Goal: Information Seeking & Learning: Check status

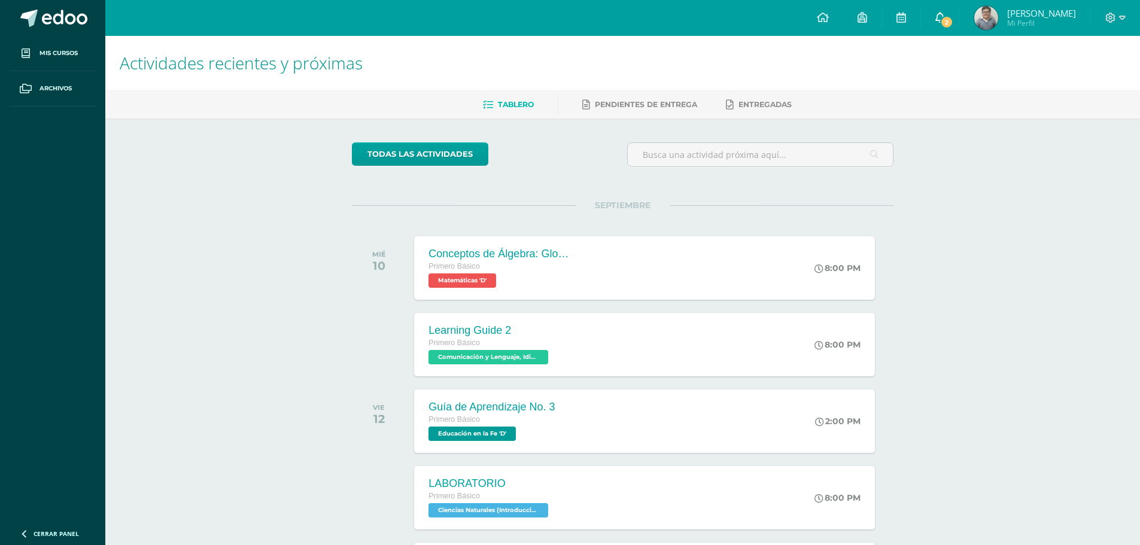
click at [945, 19] on icon at bounding box center [940, 17] width 10 height 11
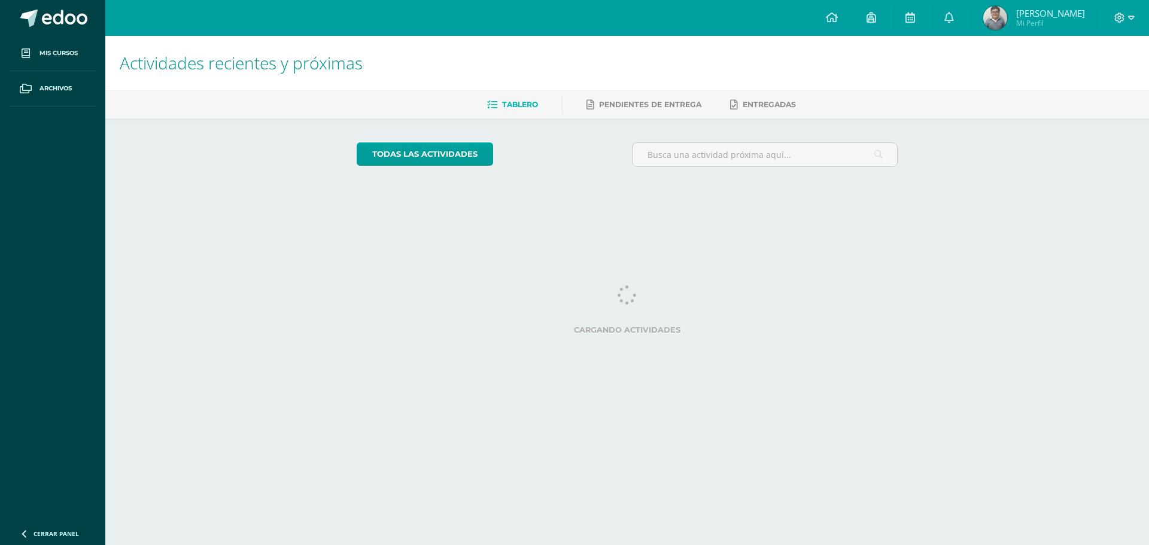
click at [1034, 22] on span "Diego Jose Mi Perfil" at bounding box center [1034, 18] width 106 height 24
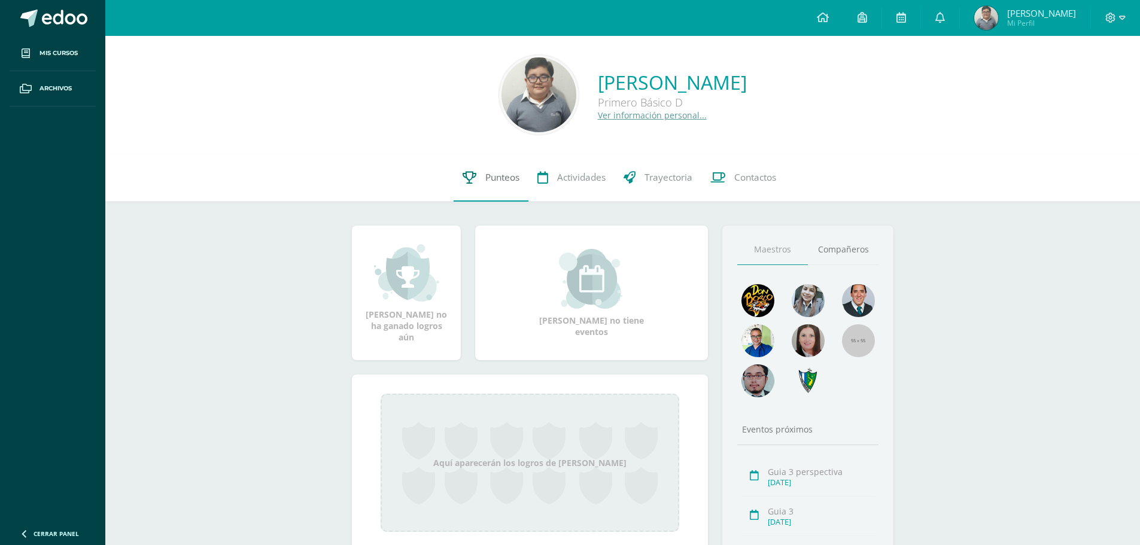
click at [480, 188] on link "Punteos" at bounding box center [491, 178] width 75 height 48
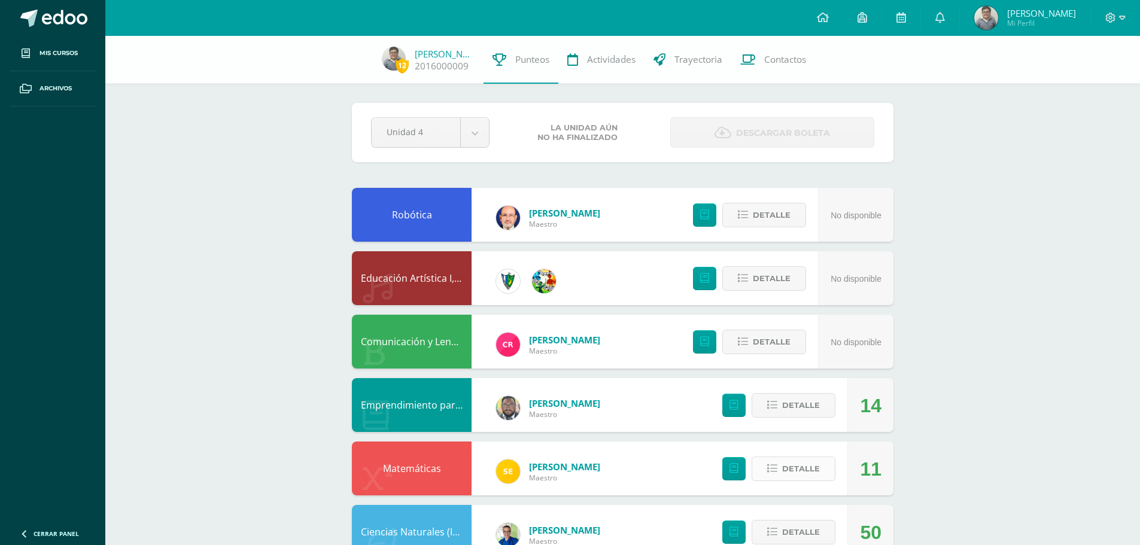
scroll to position [120, 0]
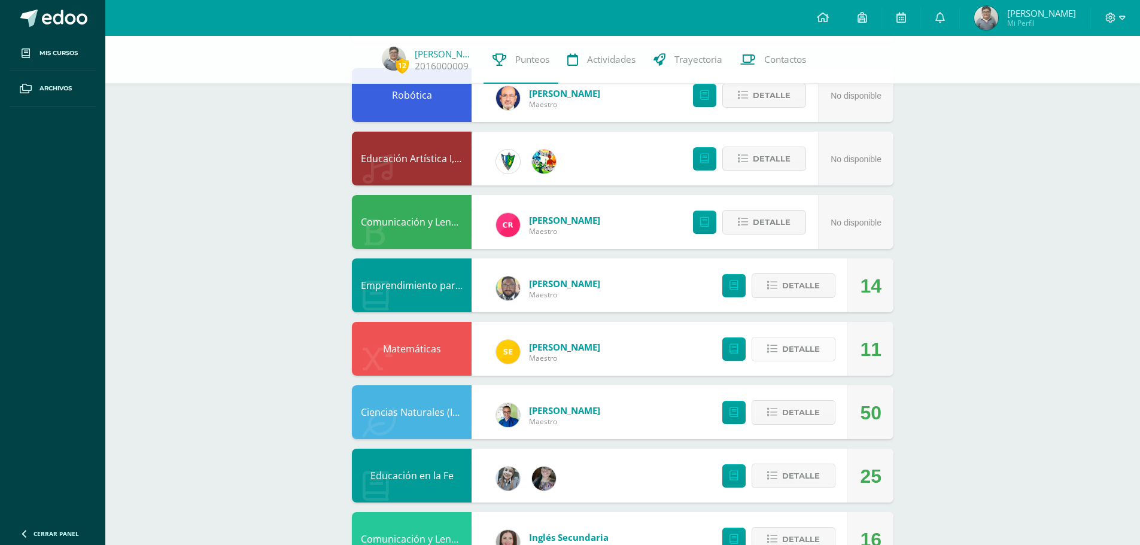
click at [795, 354] on span "Detalle" at bounding box center [801, 349] width 38 height 22
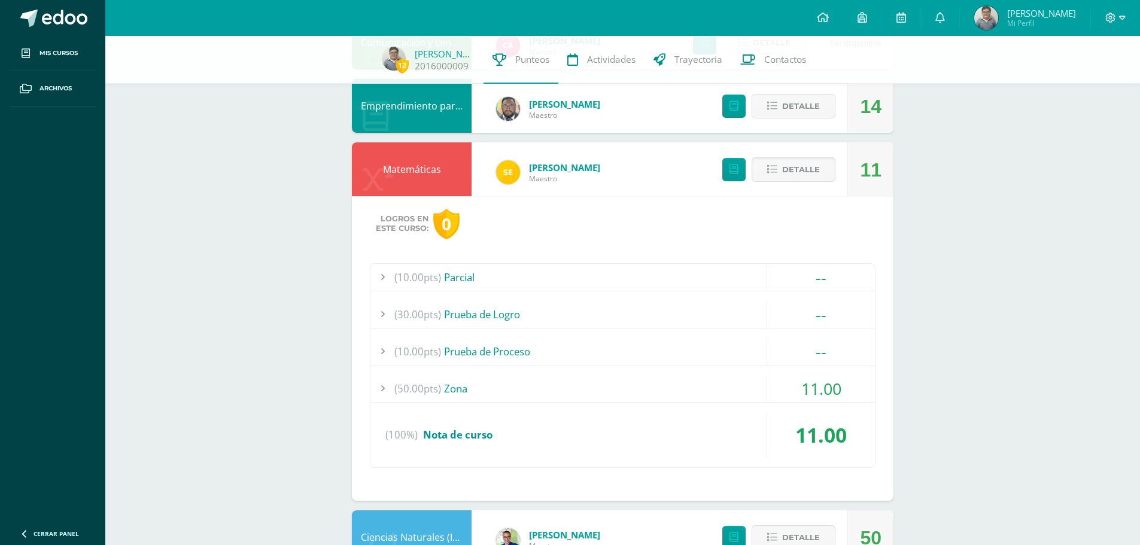
click at [635, 395] on div "(50.00pts) Zona" at bounding box center [622, 388] width 504 height 27
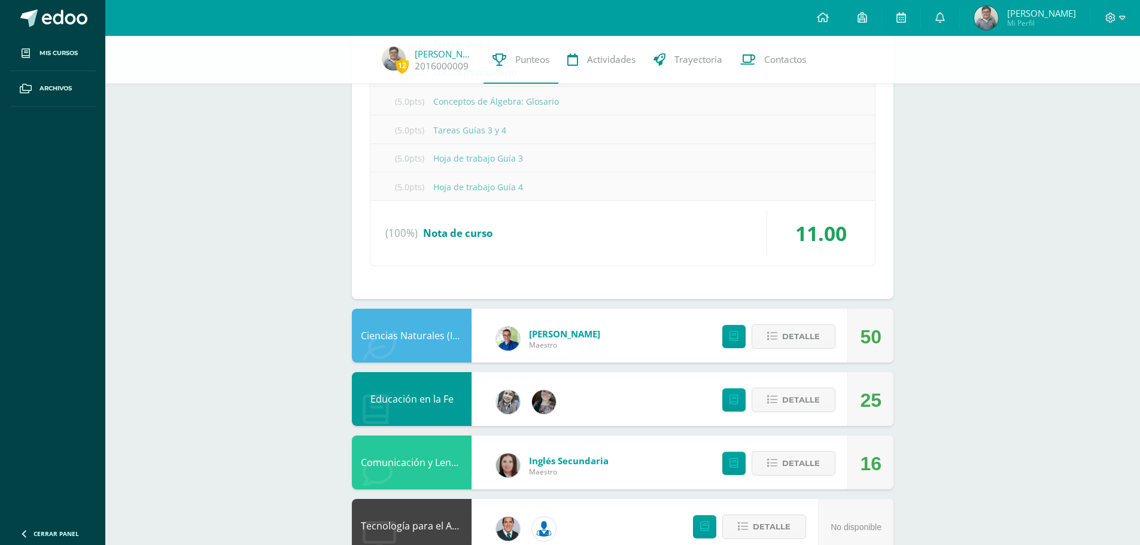
scroll to position [897, 0]
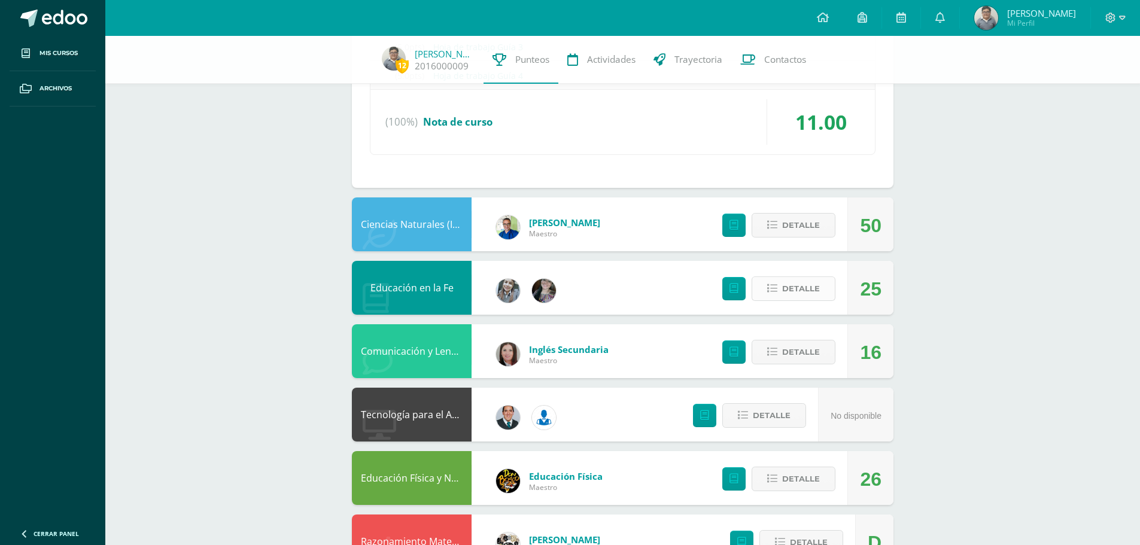
click at [774, 300] on button "Detalle" at bounding box center [793, 288] width 84 height 25
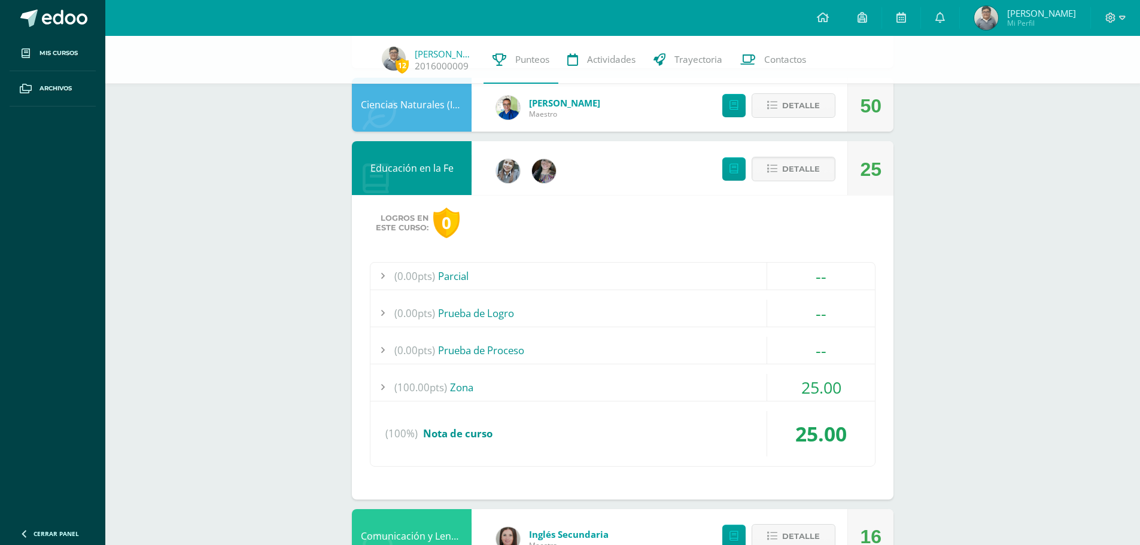
click at [575, 379] on div "(100.00pts) Zona" at bounding box center [622, 387] width 504 height 27
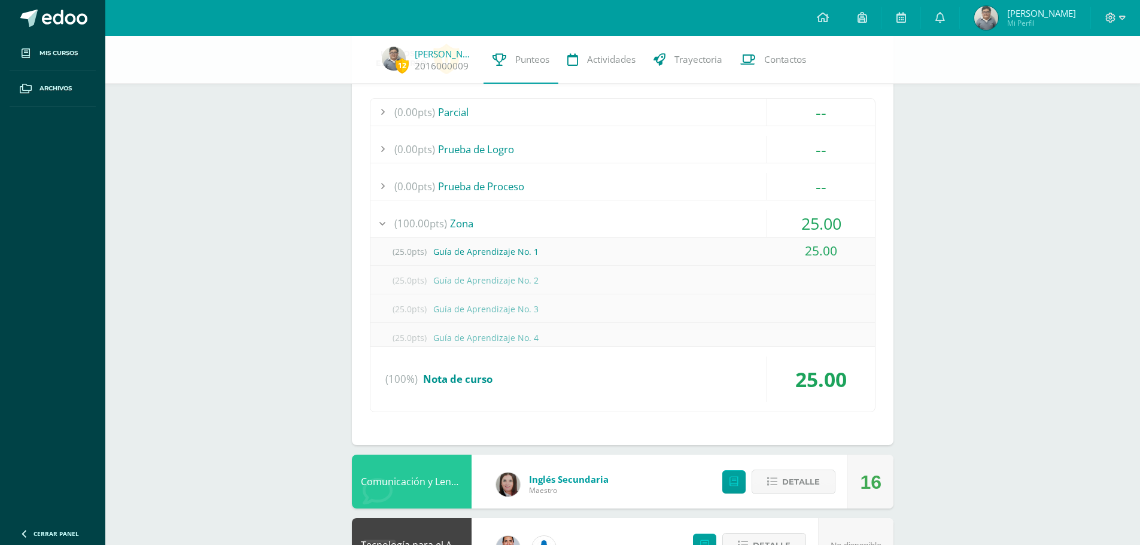
scroll to position [732, 0]
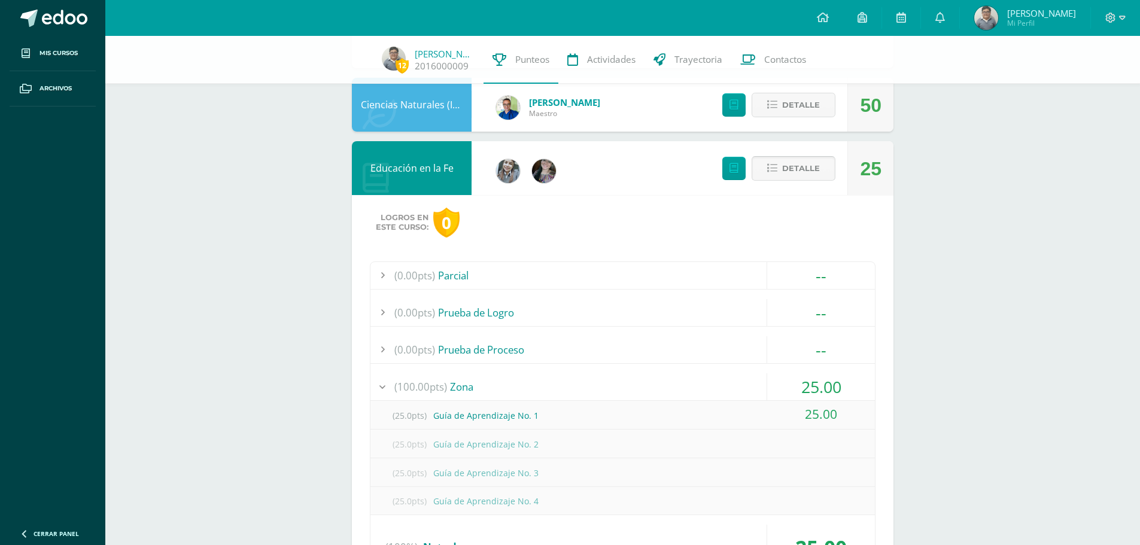
click at [760, 177] on button "Detalle" at bounding box center [793, 168] width 84 height 25
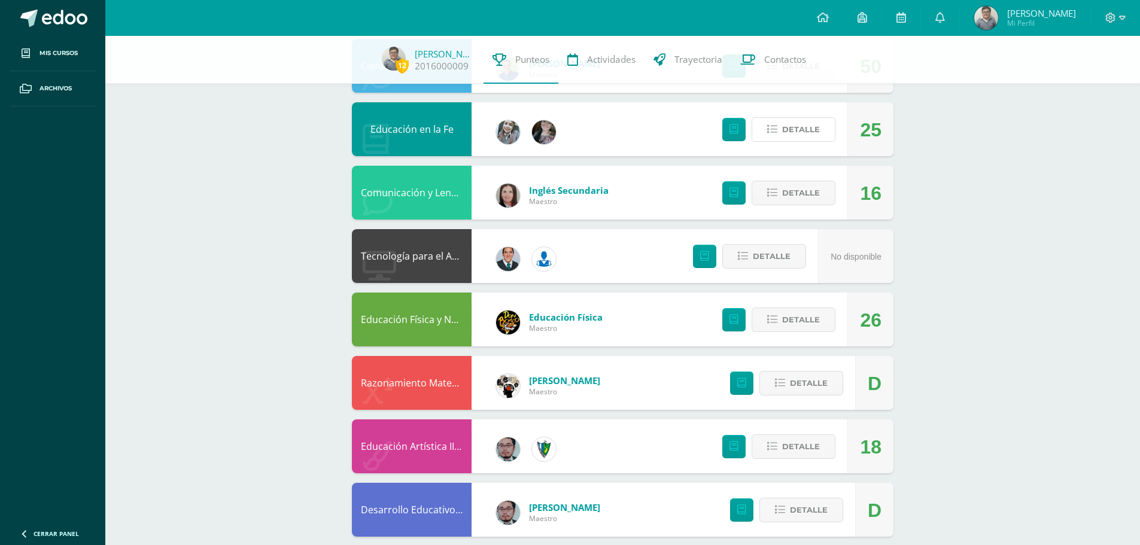
scroll to position [792, 0]
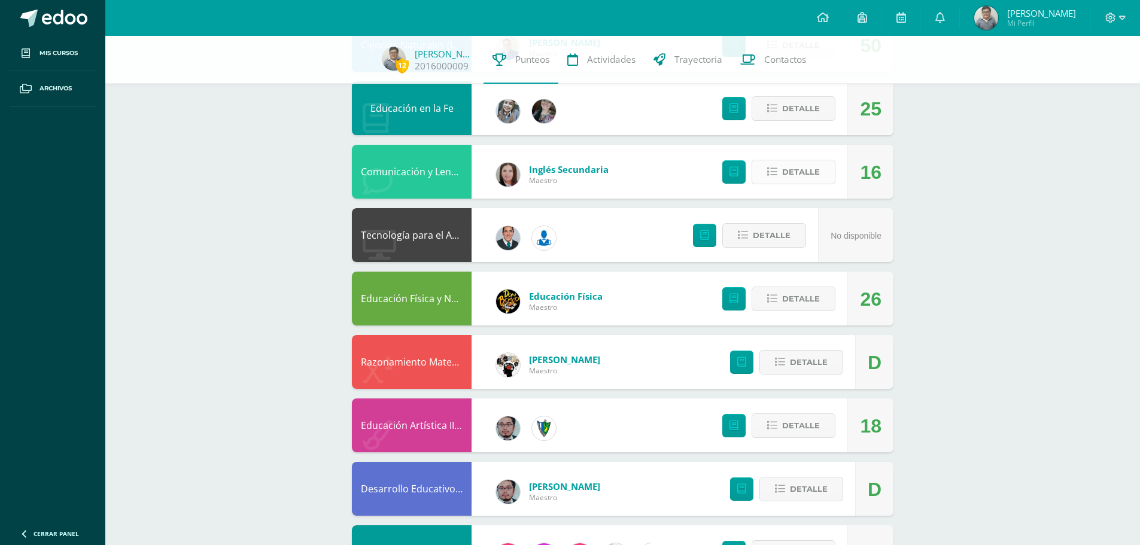
click at [782, 168] on button "Detalle" at bounding box center [793, 172] width 84 height 25
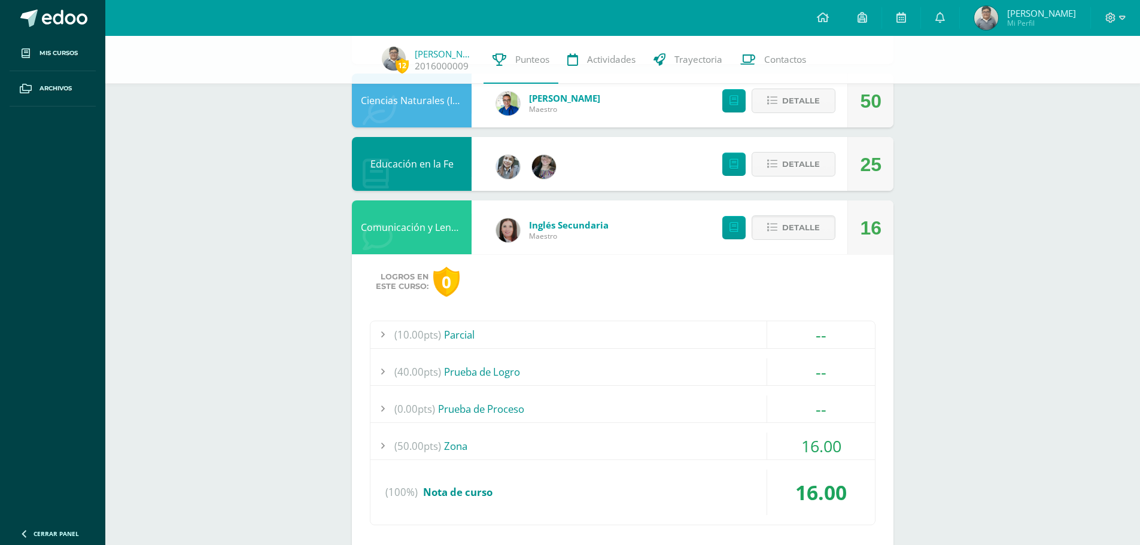
scroll to position [732, 0]
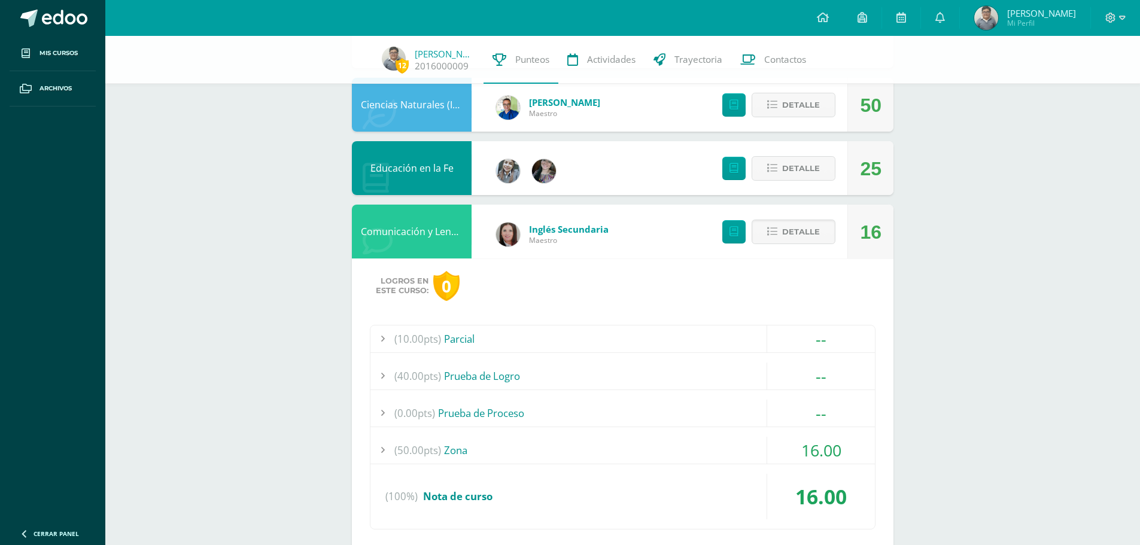
click at [510, 443] on div "(50.00pts) Zona" at bounding box center [622, 450] width 504 height 27
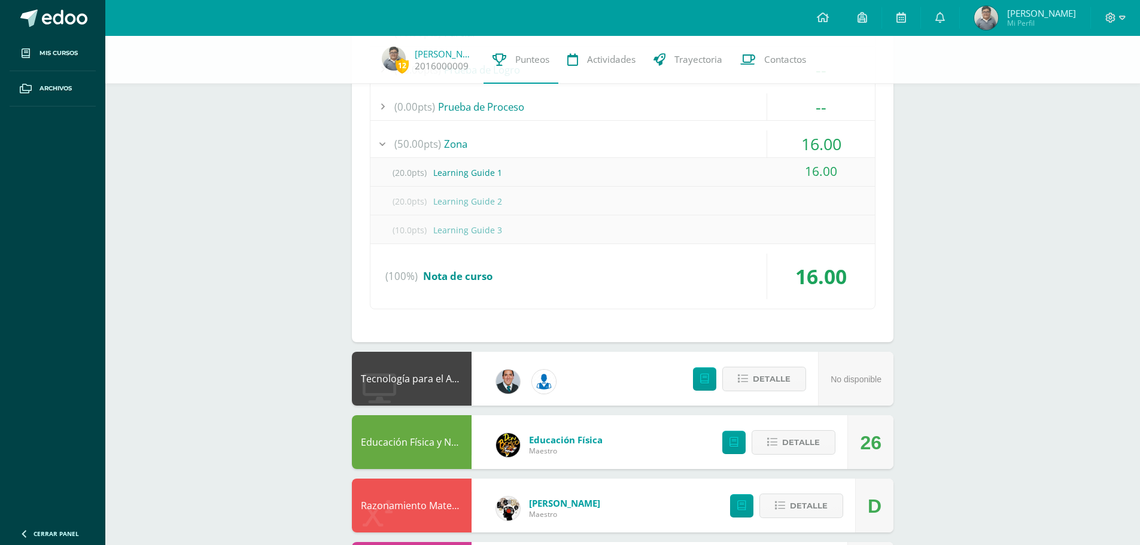
scroll to position [1210, 0]
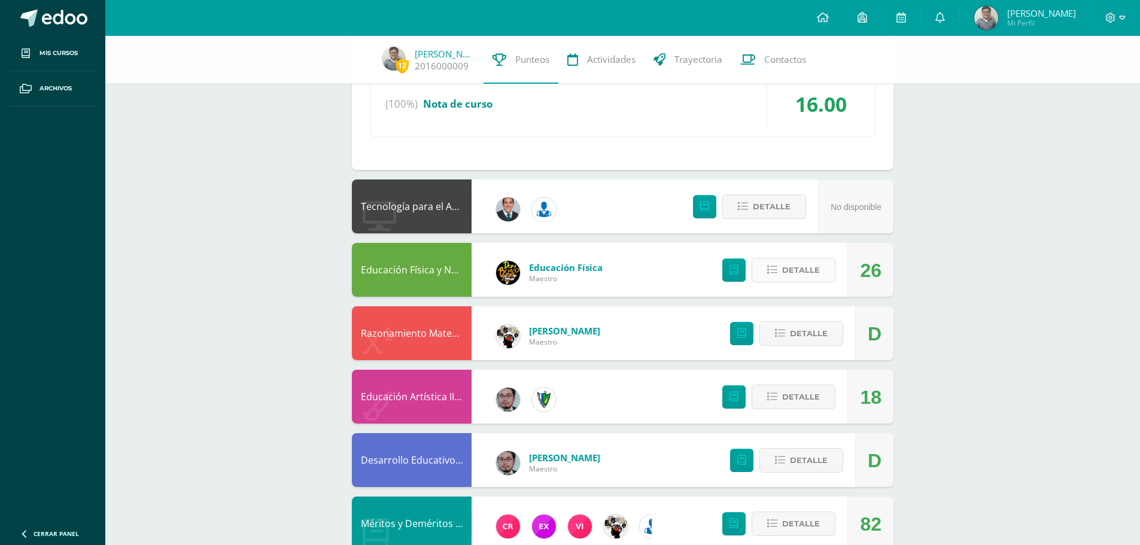
click at [796, 272] on span "Detalle" at bounding box center [801, 270] width 38 height 22
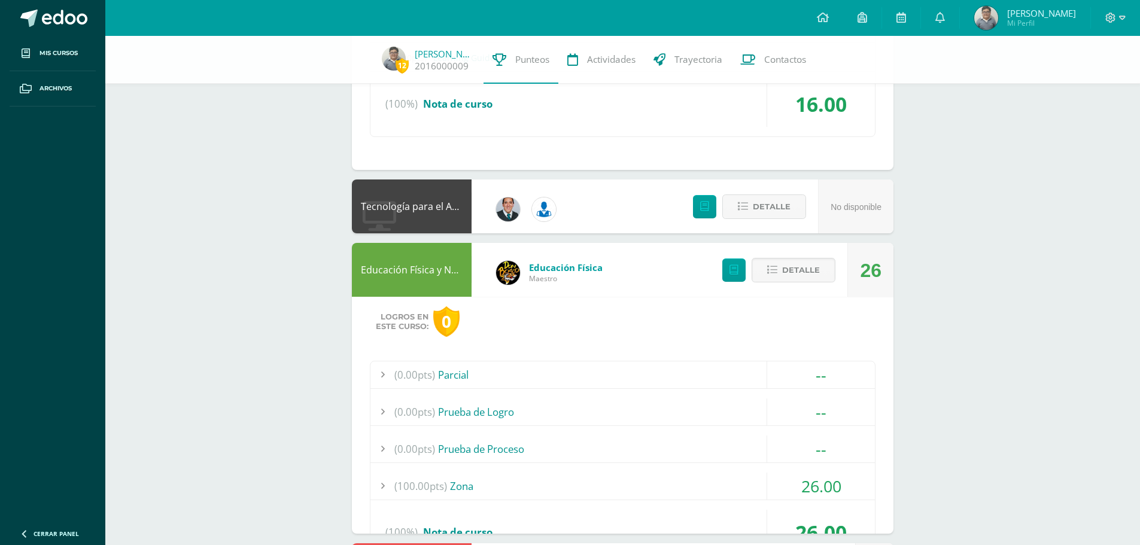
scroll to position [1431, 0]
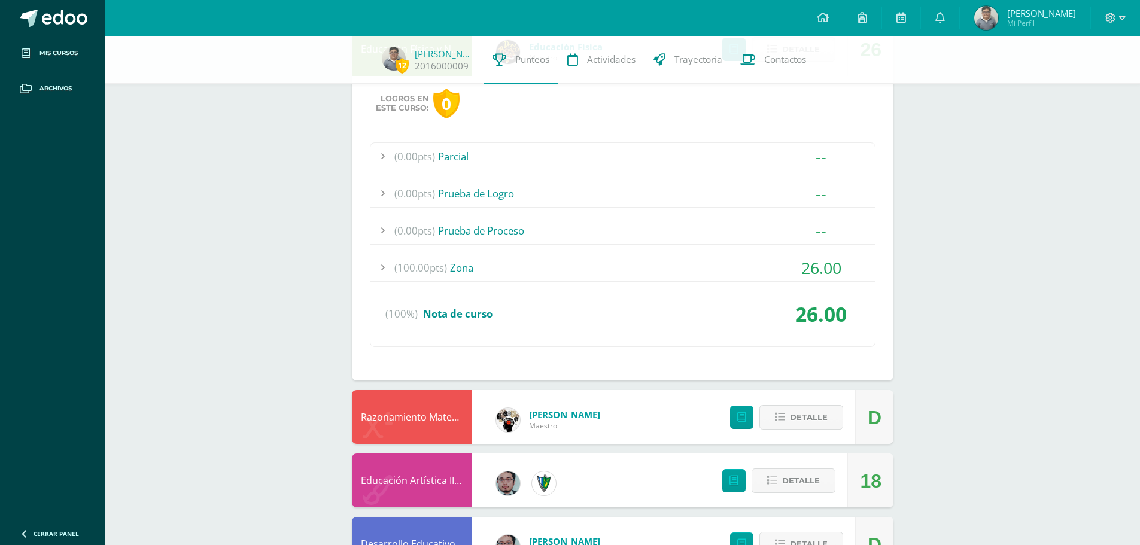
click at [398, 287] on div "(0.00pts) Parcial -- Sin actividades (0.00pts) Prueba de Logro -- Sin actividad…" at bounding box center [623, 244] width 506 height 205
click at [427, 272] on span "(100.00pts)" at bounding box center [420, 267] width 53 height 27
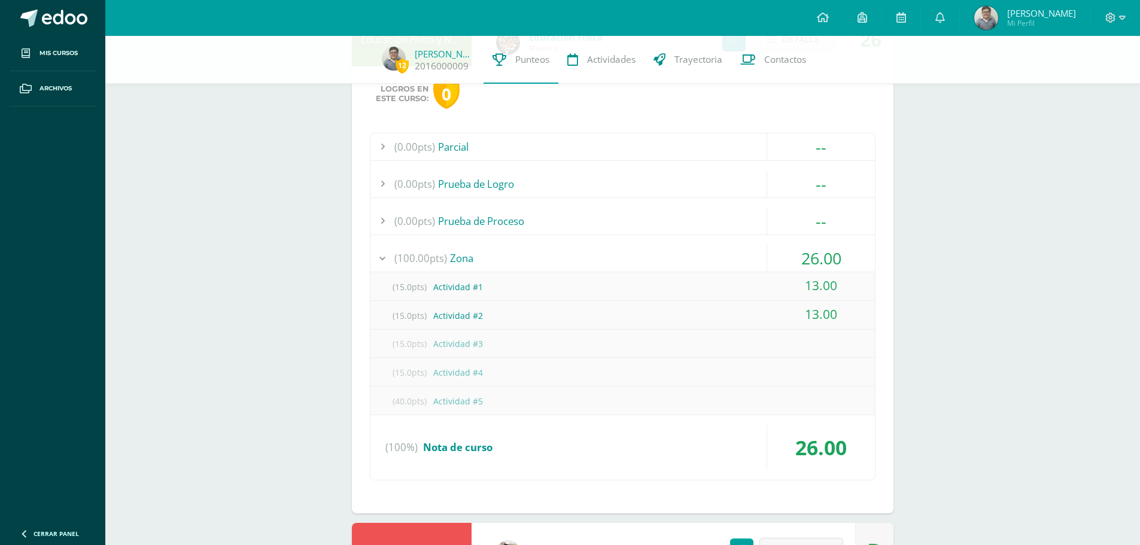
scroll to position [1346, 0]
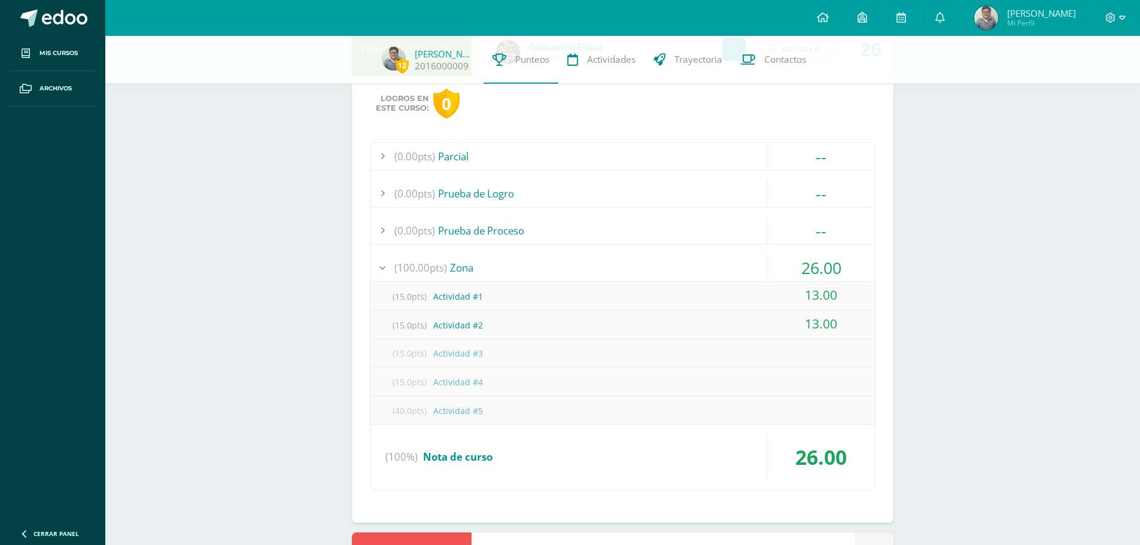
click at [425, 273] on span "(100.00pts)" at bounding box center [420, 267] width 53 height 27
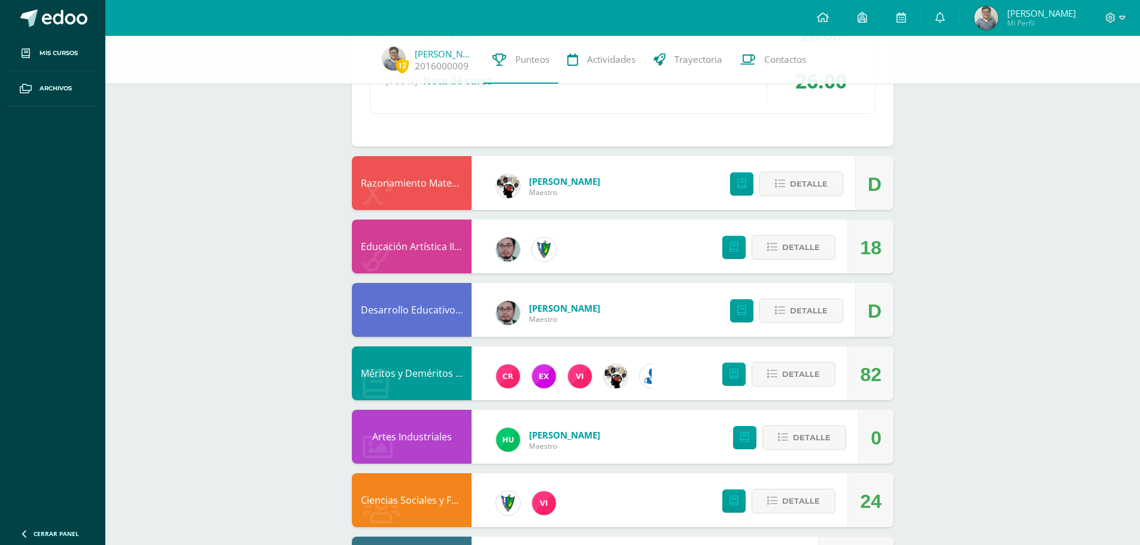
scroll to position [1648, 0]
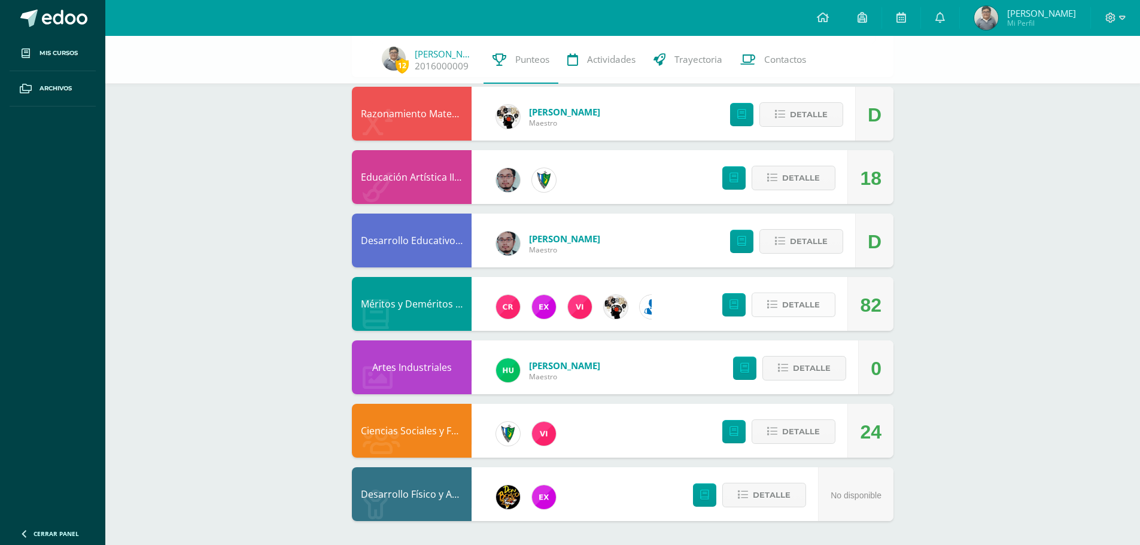
click at [800, 308] on span "Detalle" at bounding box center [801, 305] width 38 height 22
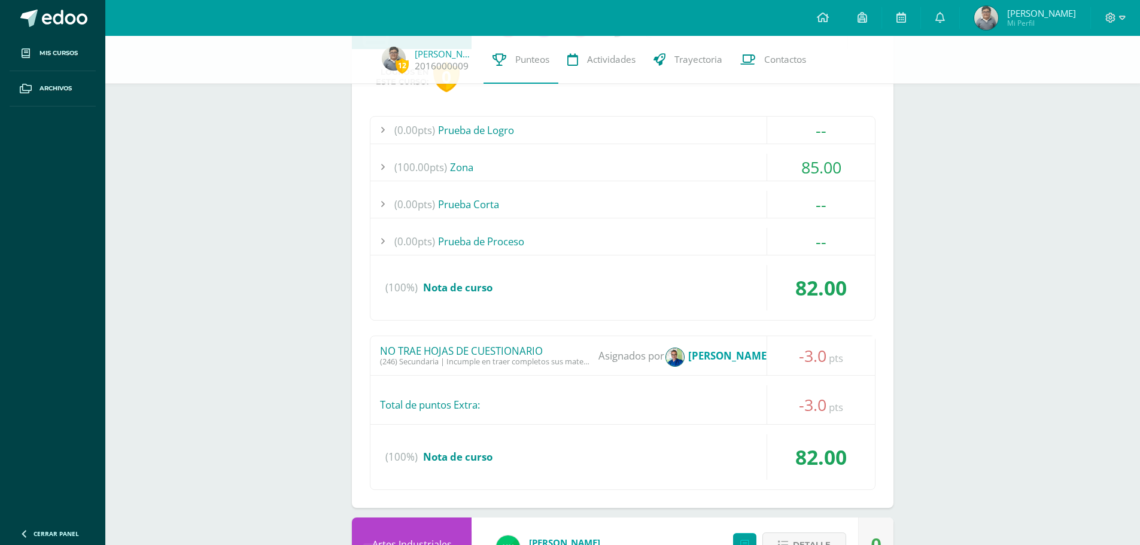
scroll to position [1948, 0]
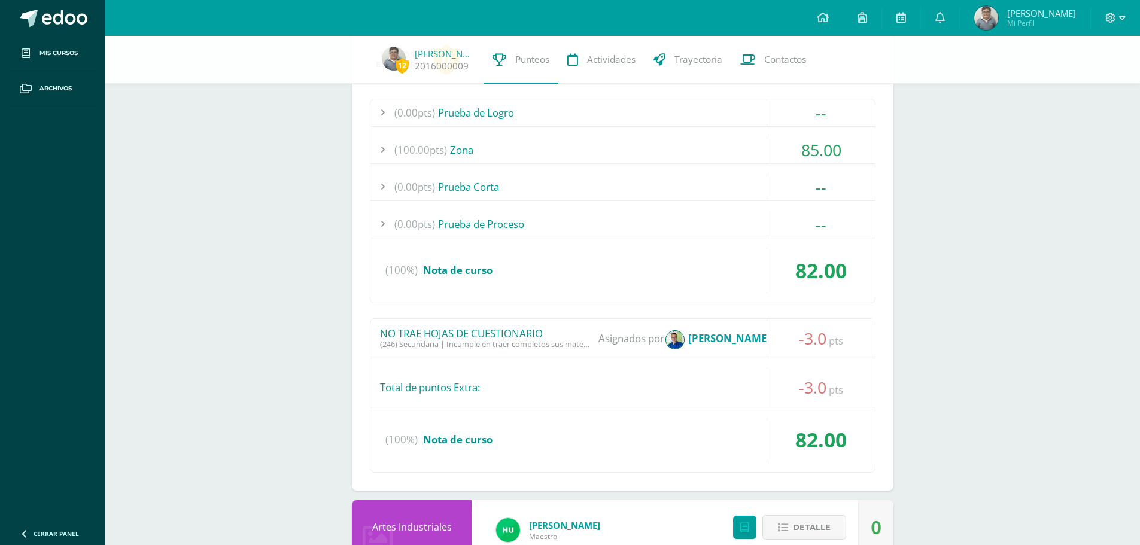
drag, startPoint x: 640, startPoint y: 267, endPoint x: 625, endPoint y: 314, distance: 48.6
click at [630, 290] on div "(100%) Nota de curso" at bounding box center [622, 270] width 504 height 45
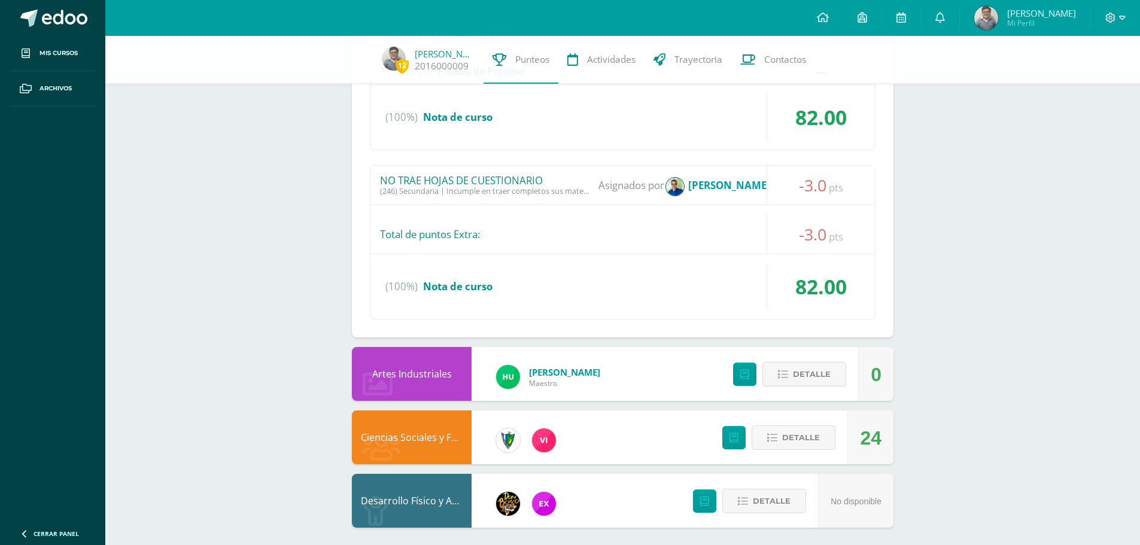
scroll to position [2107, 0]
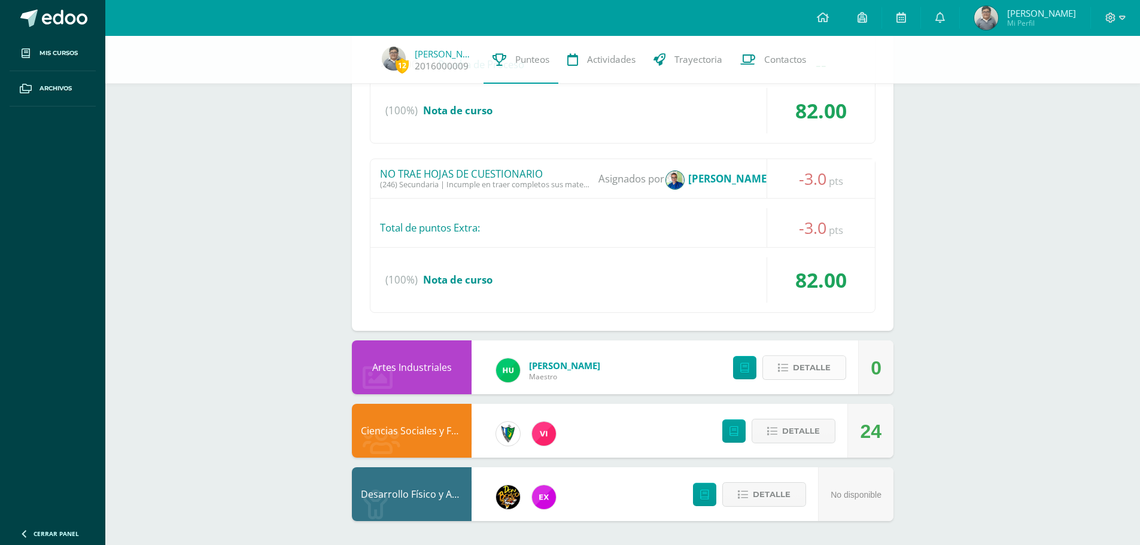
click at [793, 370] on button "Detalle" at bounding box center [804, 367] width 84 height 25
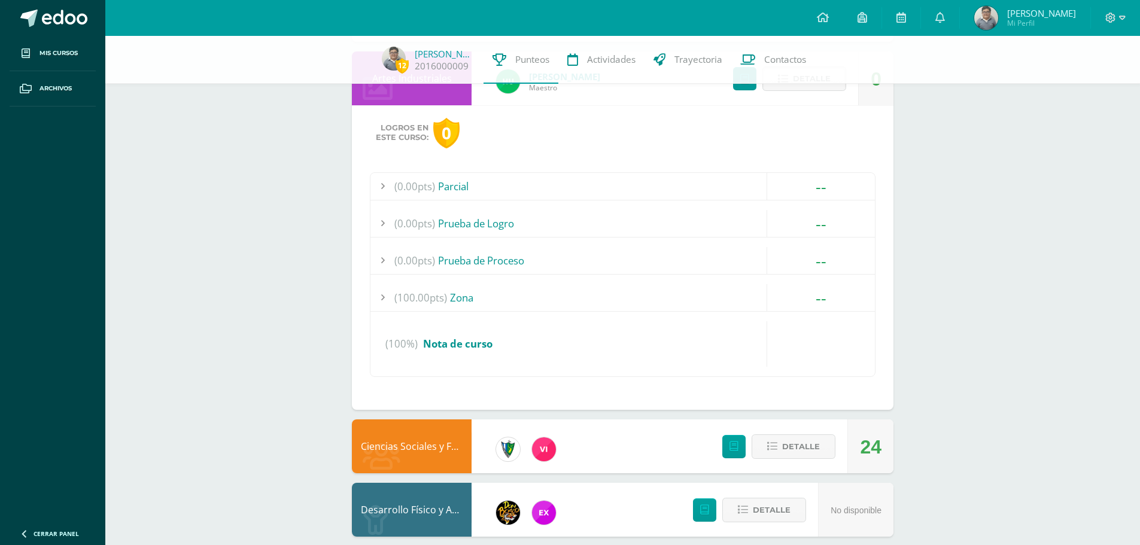
scroll to position [2408, 0]
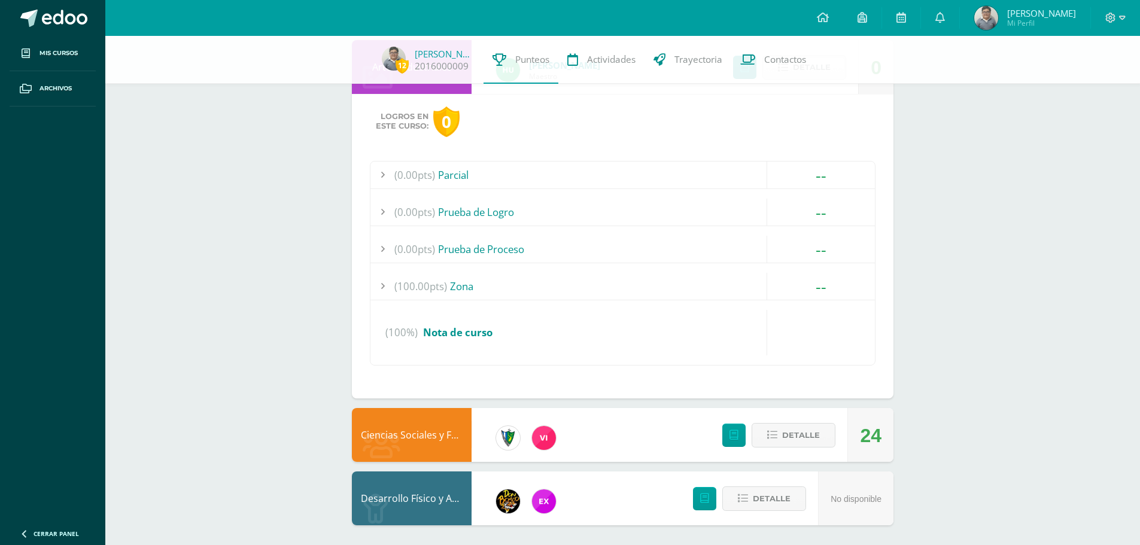
click at [503, 297] on div "(100.00pts) Zona" at bounding box center [622, 286] width 504 height 27
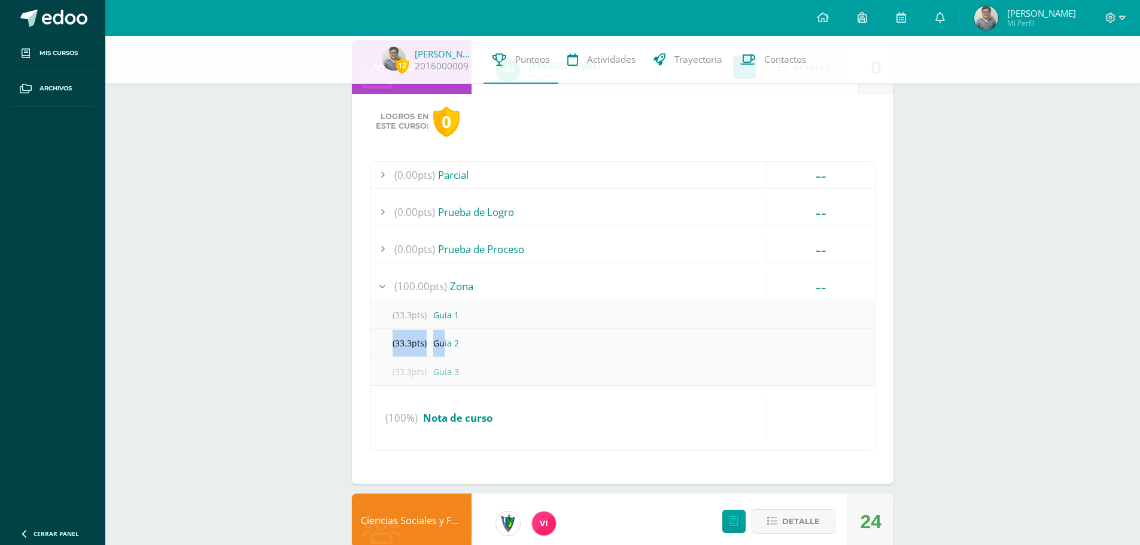
drag, startPoint x: 462, startPoint y: 311, endPoint x: 445, endPoint y: 351, distance: 44.5
click at [445, 351] on div "(33.3pts) Guía 1 (33.3pts) Guía 2 (33.3pts) Guía 3" at bounding box center [622, 342] width 504 height 85
click at [466, 343] on div "(33.3pts) Guía 2" at bounding box center [622, 343] width 504 height 27
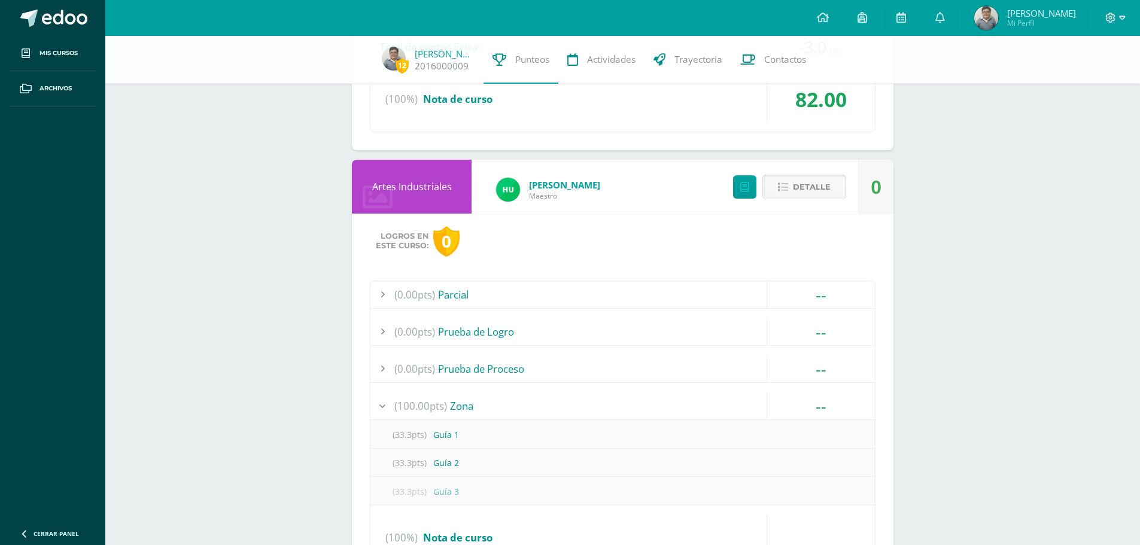
click at [784, 196] on button "Detalle" at bounding box center [804, 187] width 84 height 25
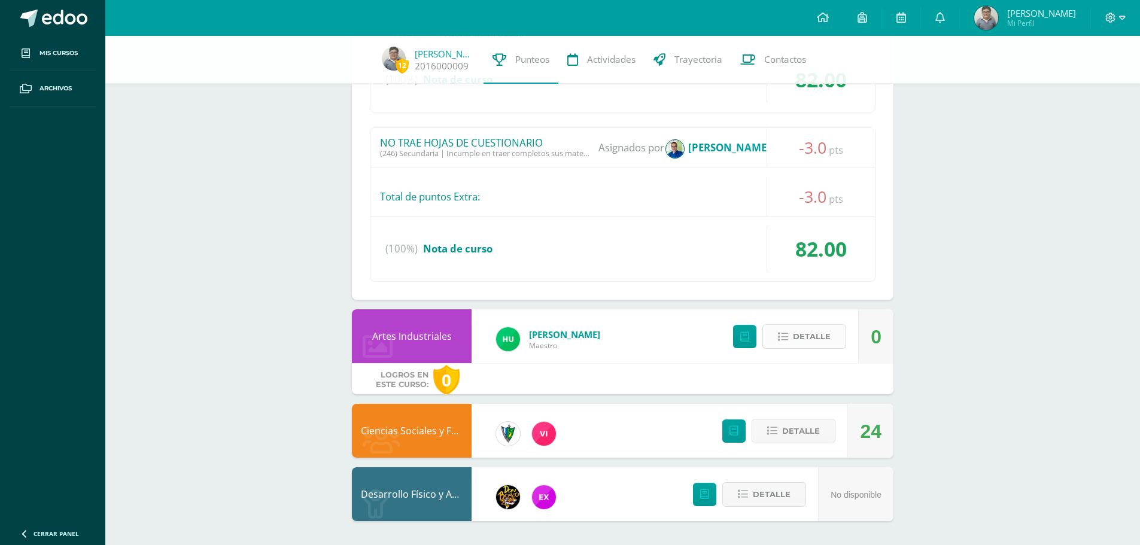
scroll to position [2107, 0]
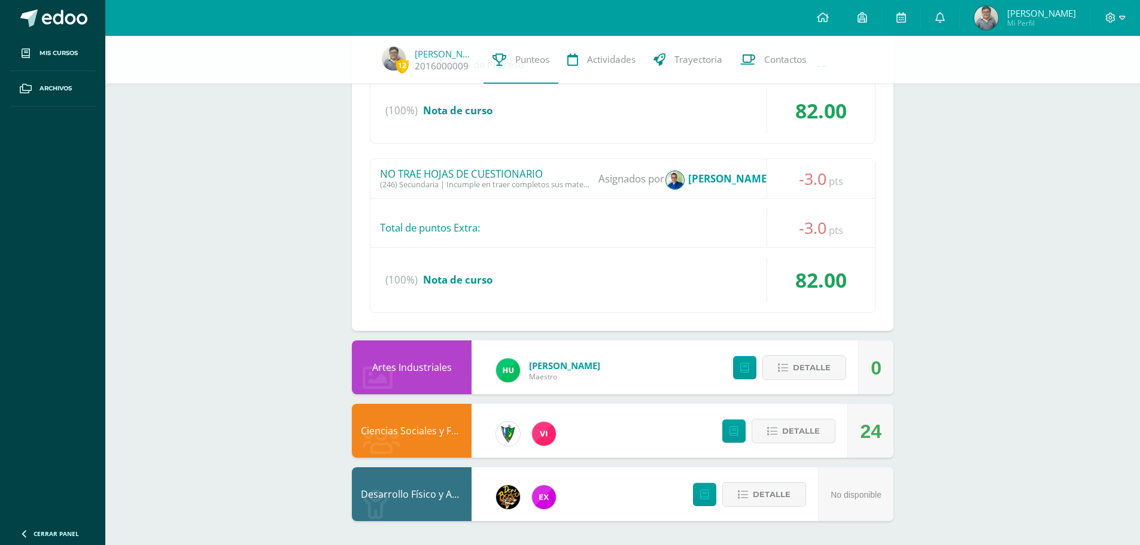
click at [807, 445] on div "Detalle" at bounding box center [775, 431] width 143 height 54
click at [803, 434] on span "Detalle" at bounding box center [801, 431] width 38 height 22
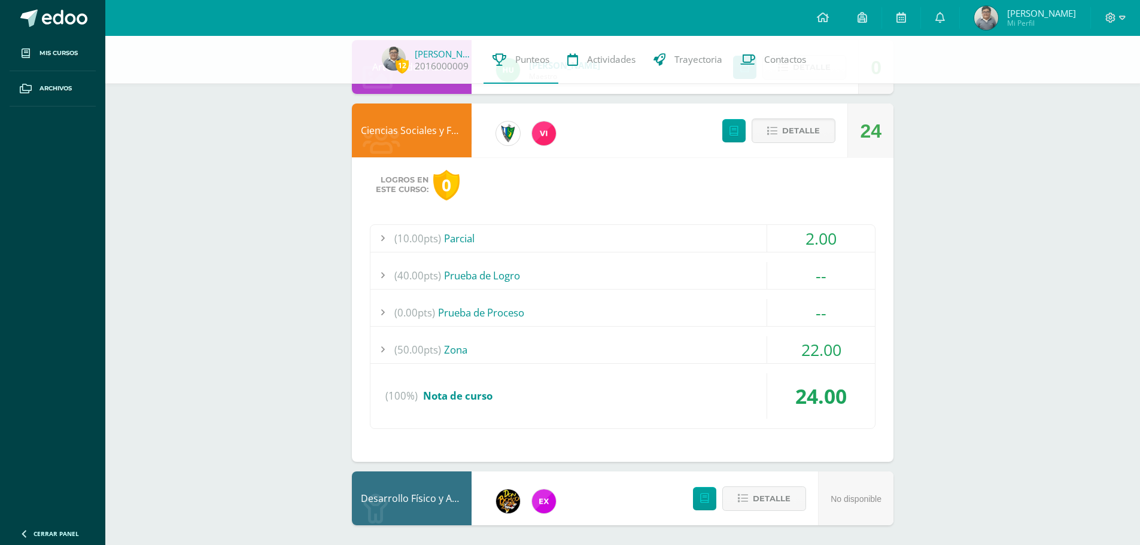
scroll to position [2412, 0]
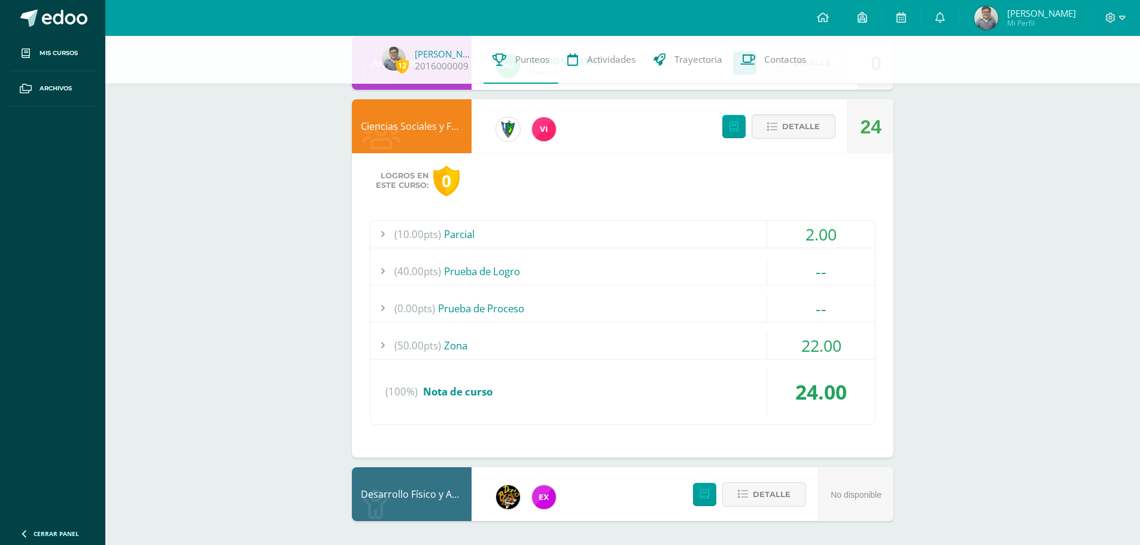
click at [546, 348] on div "(50.00pts) Zona" at bounding box center [622, 345] width 504 height 27
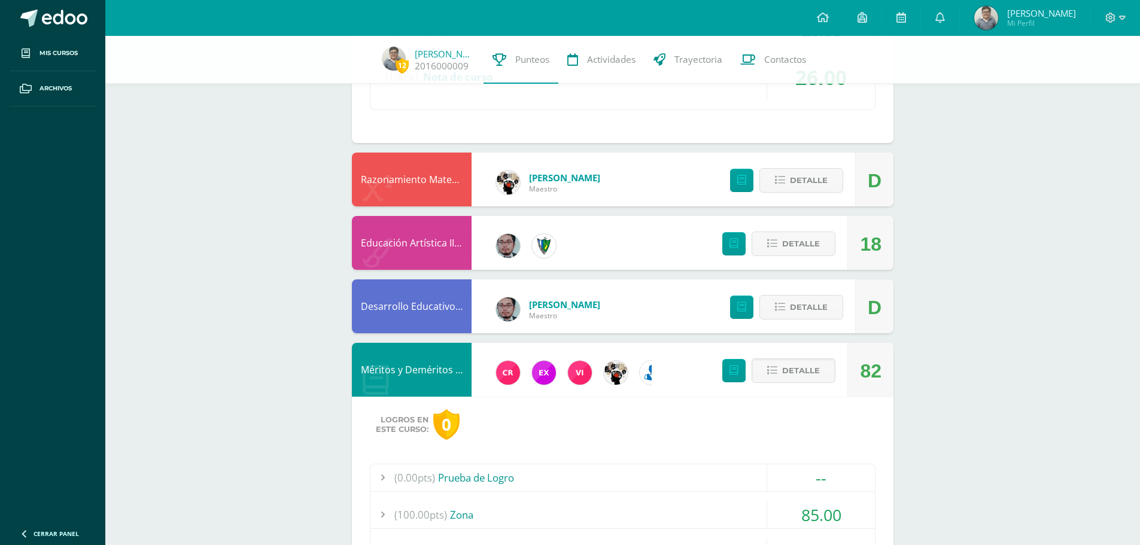
scroll to position [1455, 0]
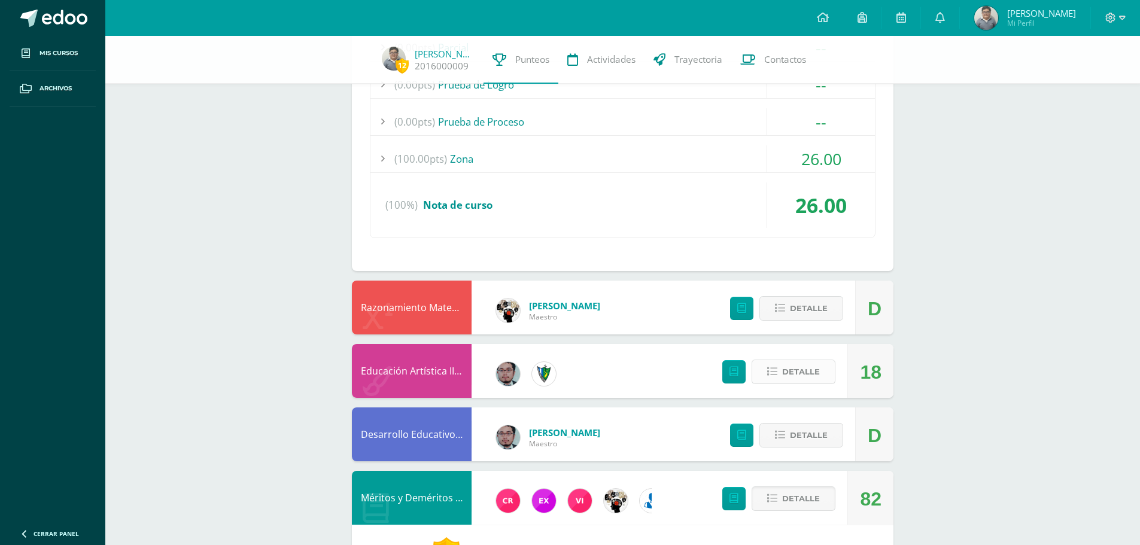
click at [799, 369] on span "Detalle" at bounding box center [801, 372] width 38 height 22
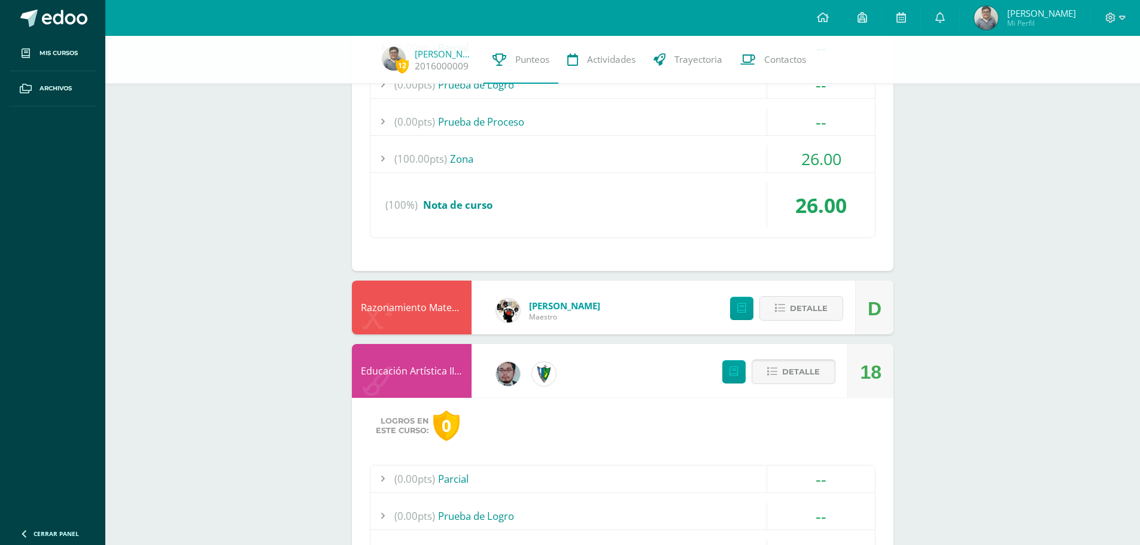
scroll to position [1754, 0]
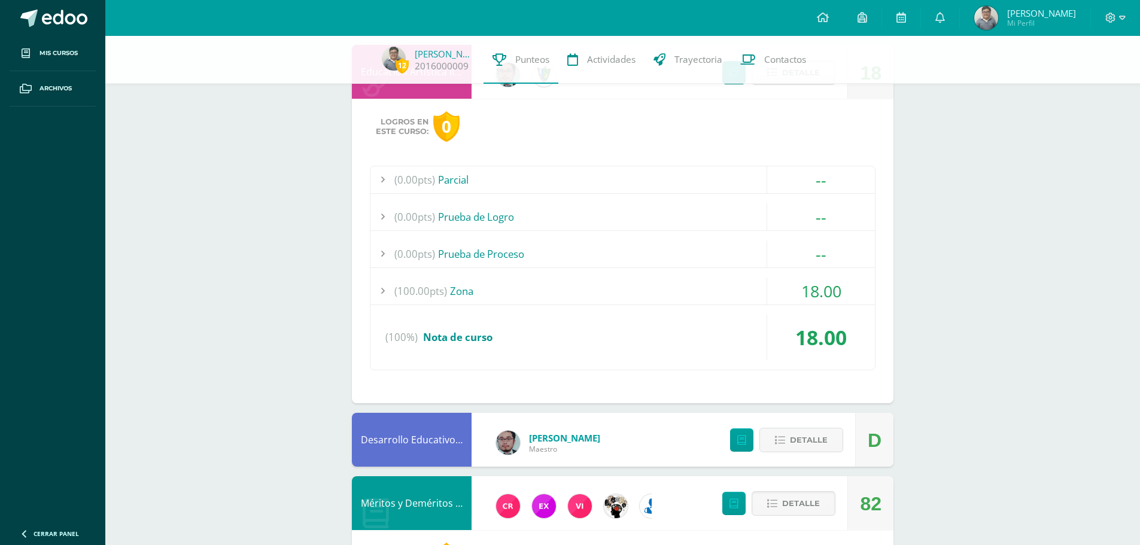
click at [661, 288] on div "(100.00pts) Zona" at bounding box center [622, 291] width 504 height 27
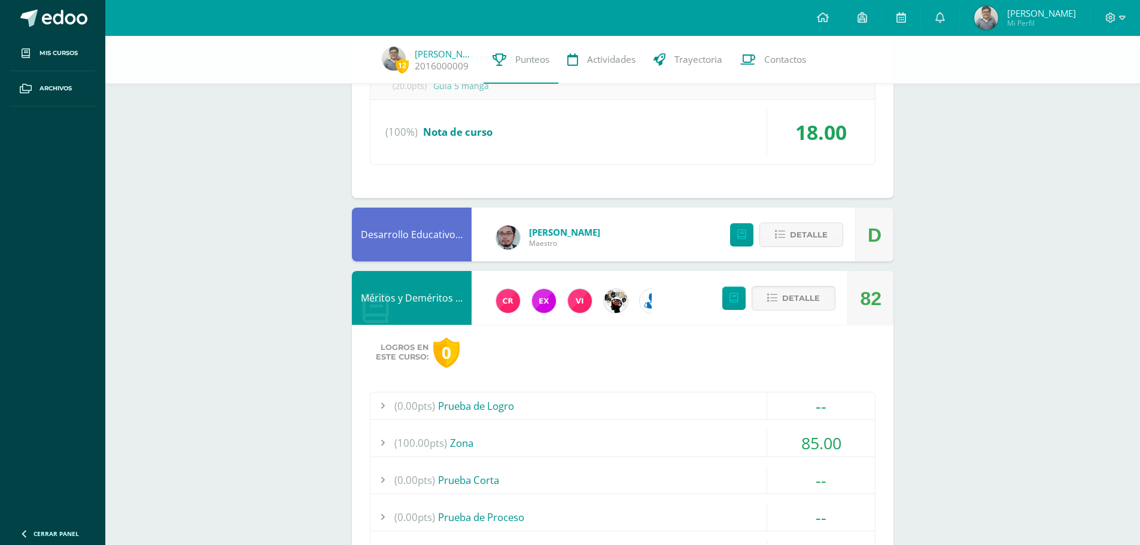
scroll to position [2172, 0]
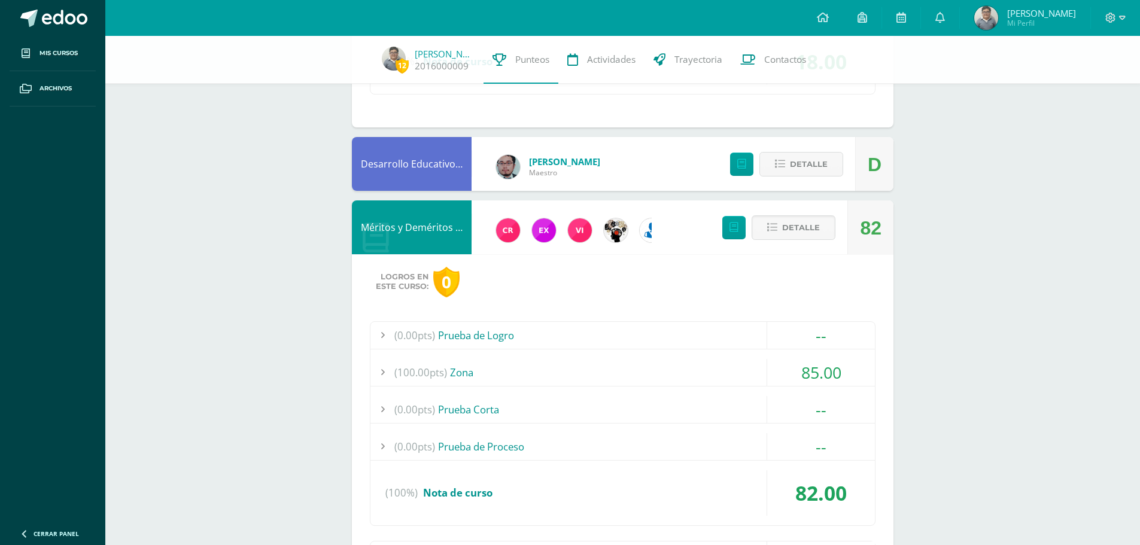
click at [814, 179] on div "Detalle" at bounding box center [783, 164] width 143 height 54
click at [814, 172] on span "Detalle" at bounding box center [809, 164] width 38 height 22
click at [805, 156] on span at bounding box center [801, 158] width 7 height 7
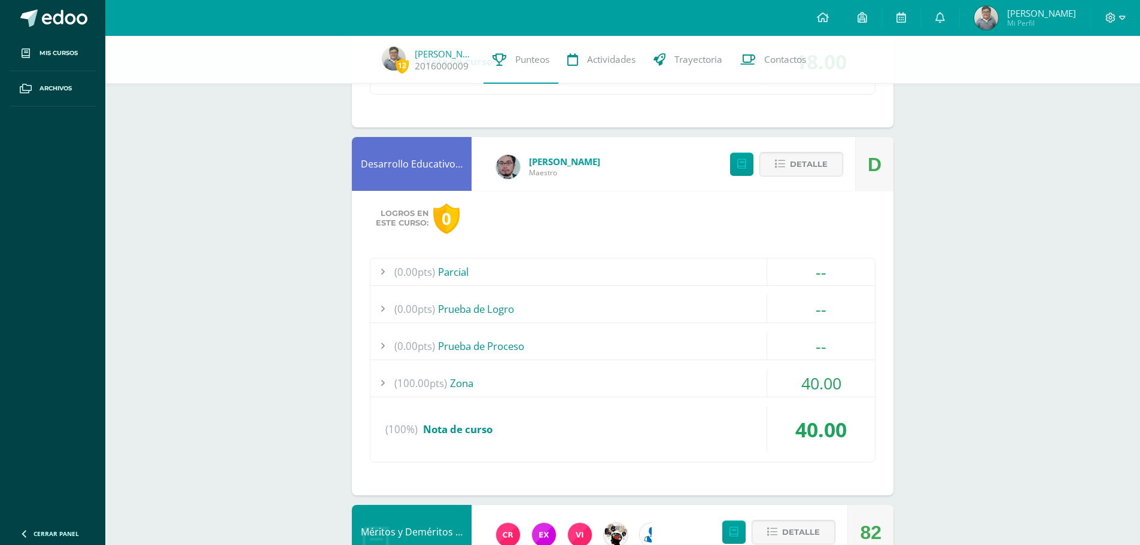
click at [570, 387] on div "(100.00pts) Zona" at bounding box center [622, 383] width 504 height 27
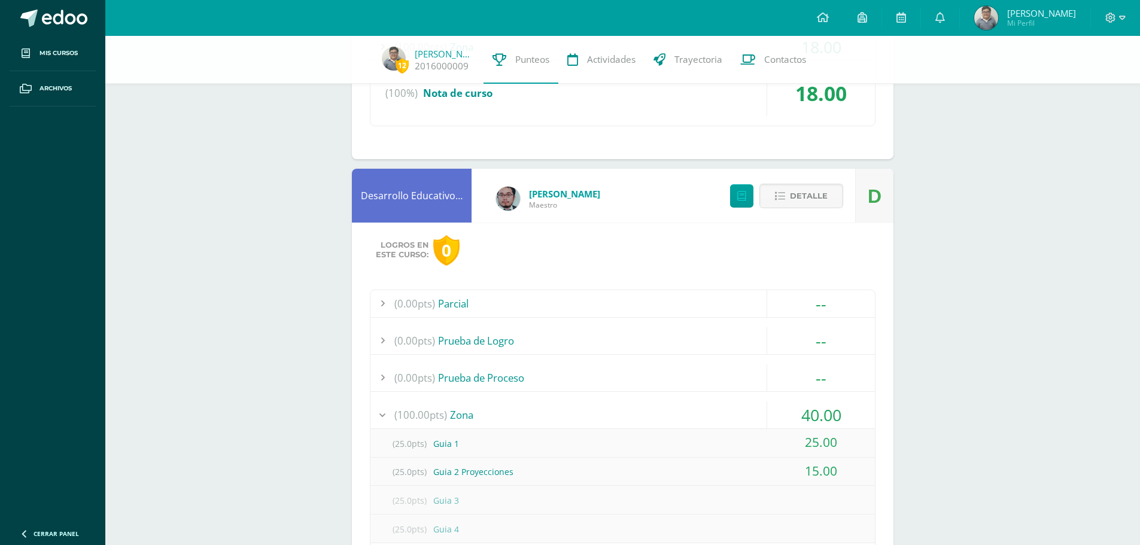
scroll to position [1992, 0]
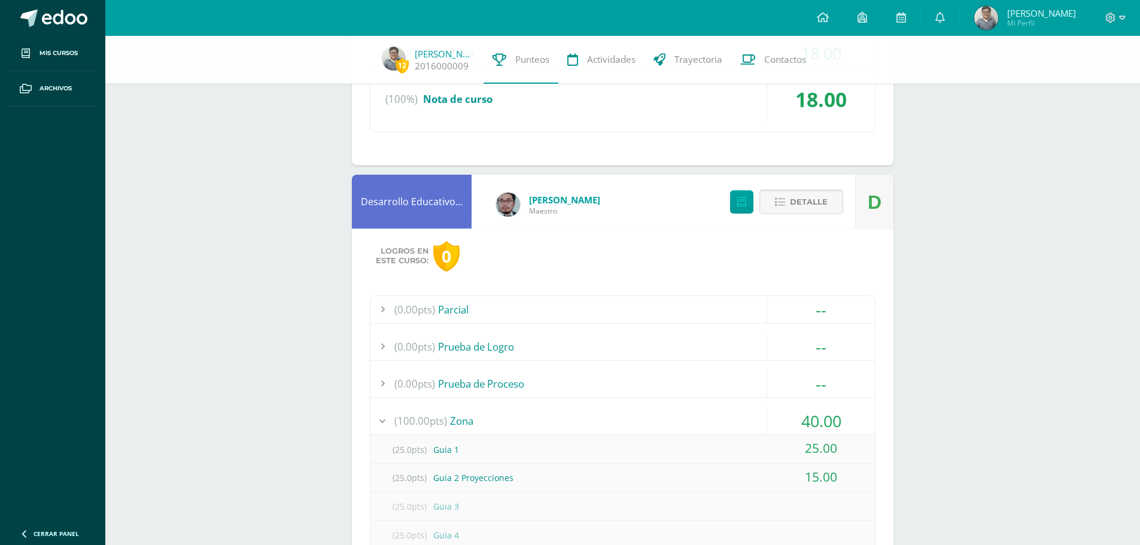
click at [828, 196] on button "Detalle" at bounding box center [801, 202] width 84 height 25
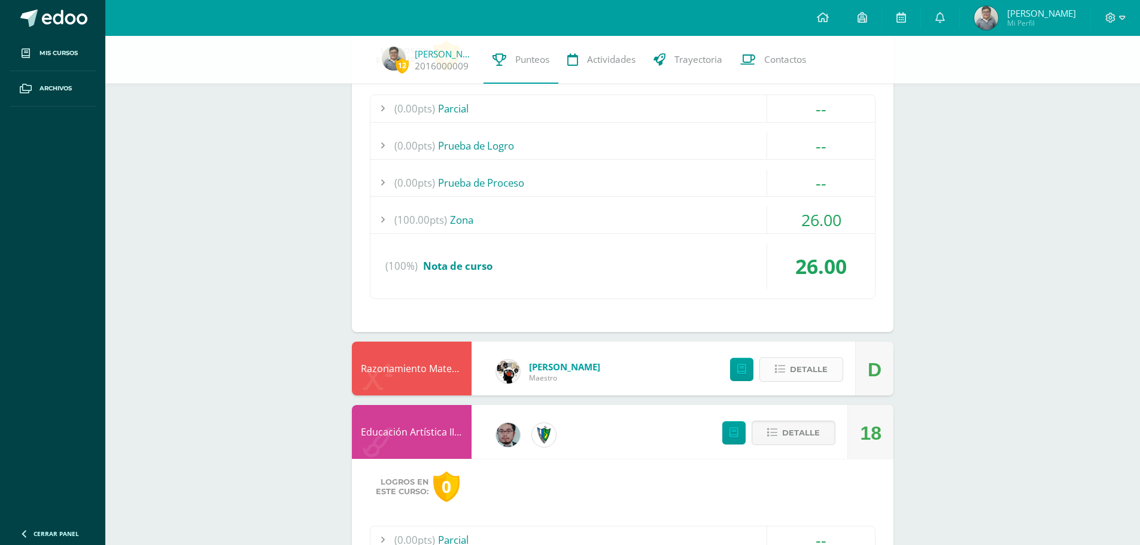
click at [824, 368] on span "Detalle" at bounding box center [809, 369] width 38 height 22
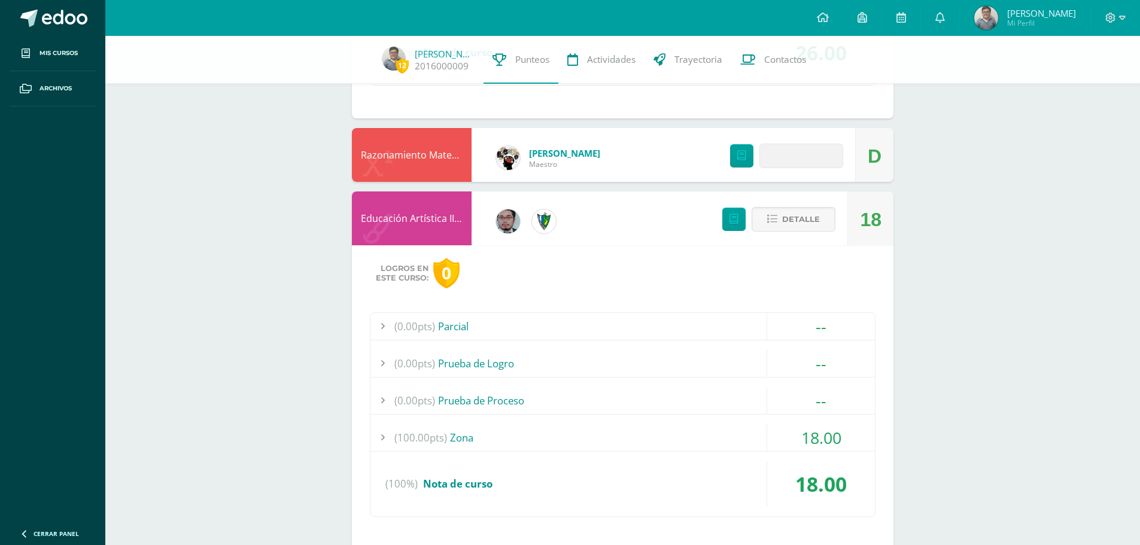
scroll to position [1633, 0]
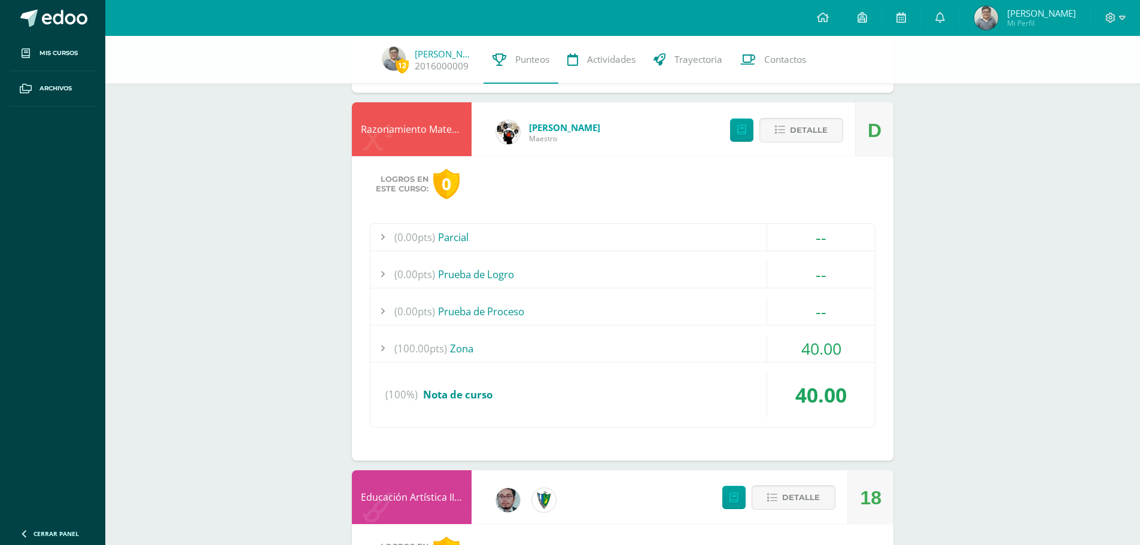
click at [624, 350] on div "(100.00pts) Zona" at bounding box center [622, 348] width 504 height 27
